Goal: Task Accomplishment & Management: Use online tool/utility

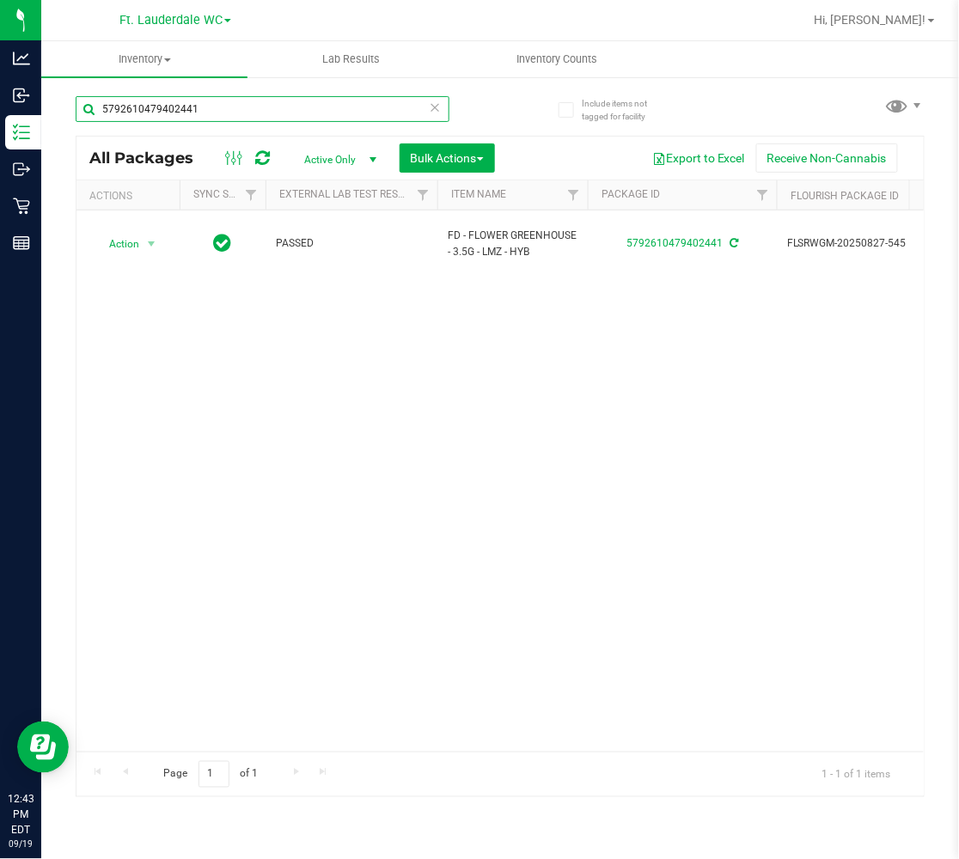
click at [285, 107] on input "5792610479402441" at bounding box center [263, 109] width 374 height 26
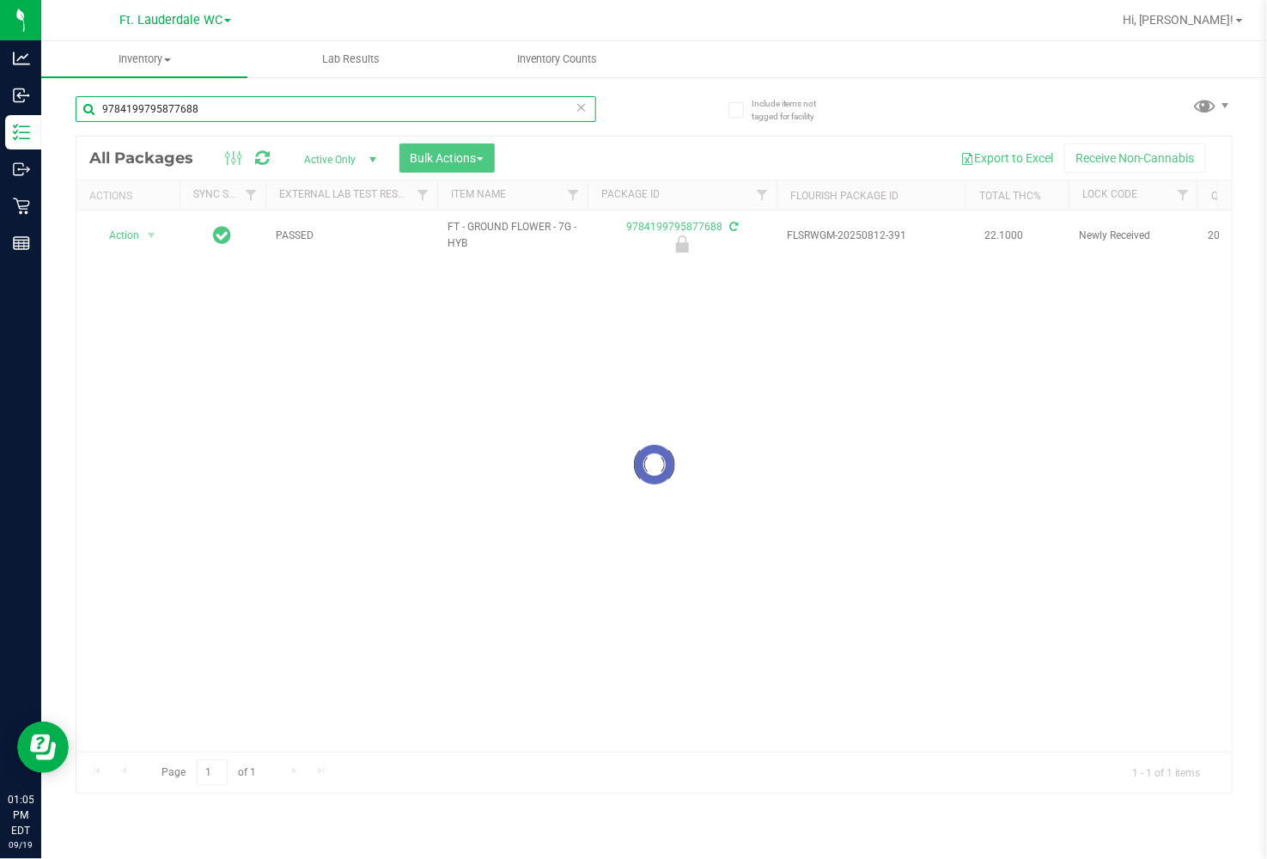
type input "9784199795877688"
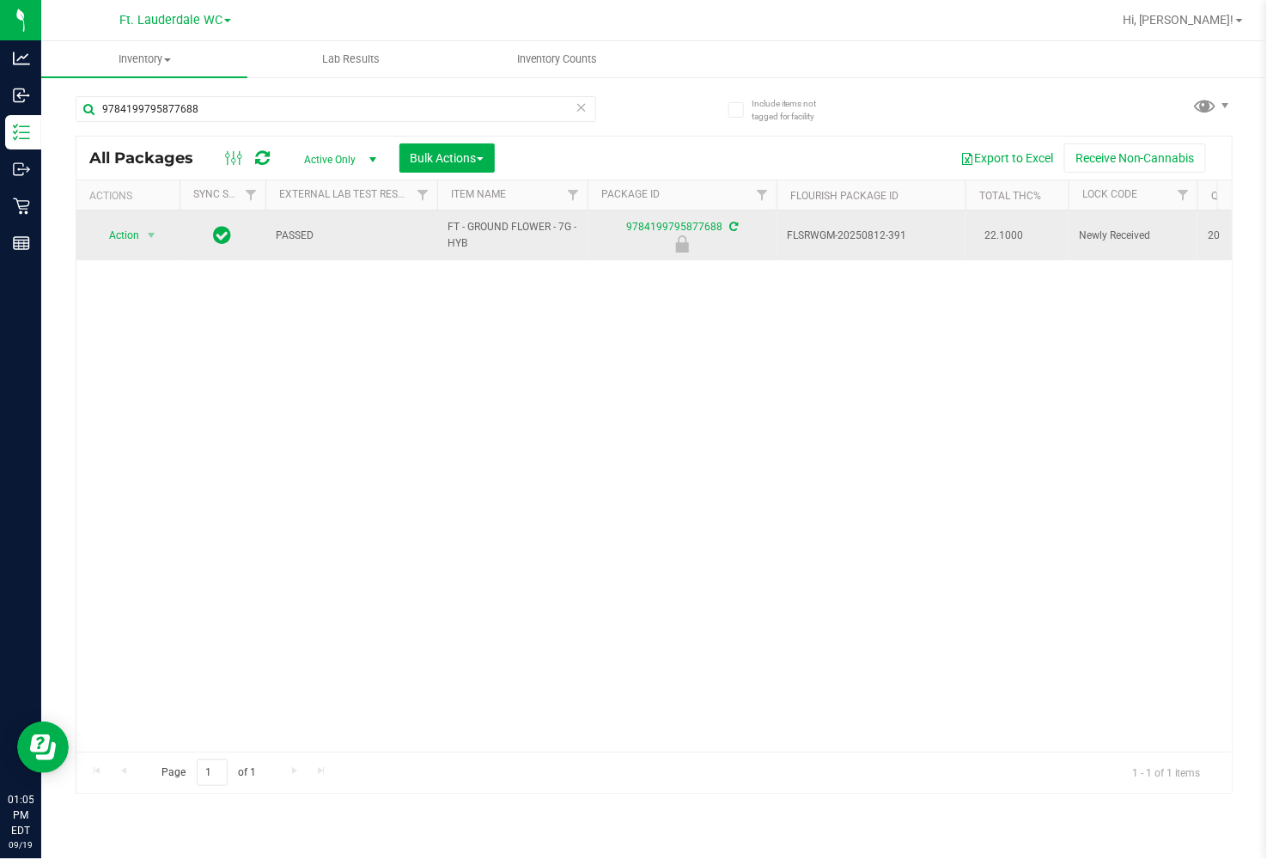
click at [104, 238] on span "Action" at bounding box center [117, 235] width 46 height 24
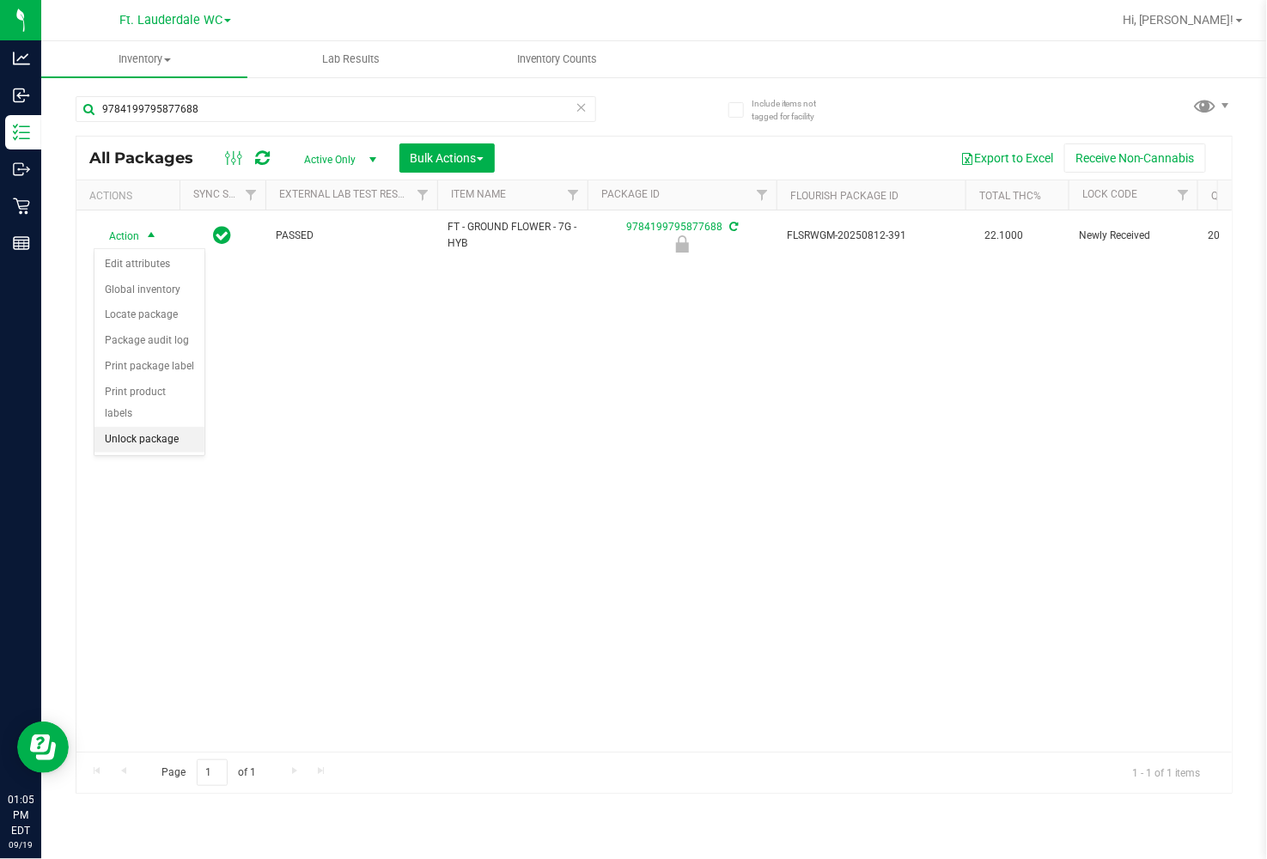
click at [168, 430] on li "Unlock package" at bounding box center [149, 440] width 110 height 26
